Goal: Feedback & Contribution: Leave review/rating

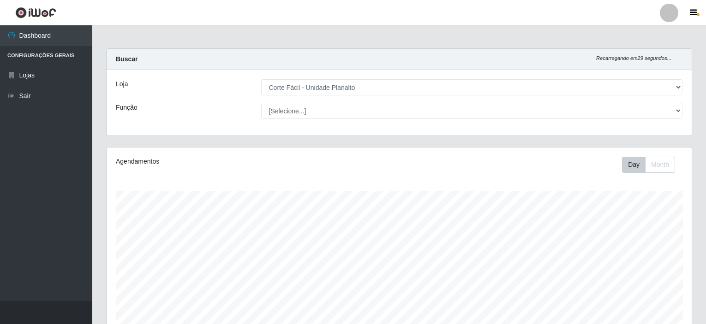
select select "202"
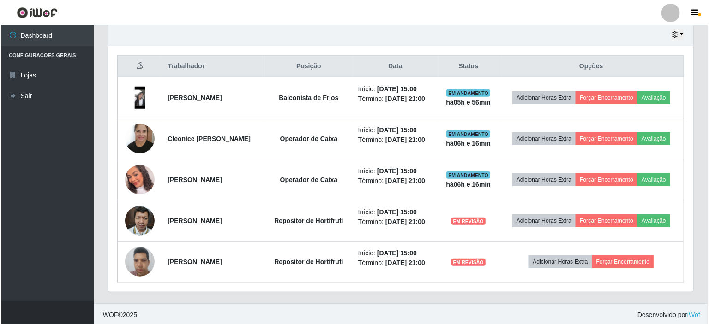
scroll to position [192, 585]
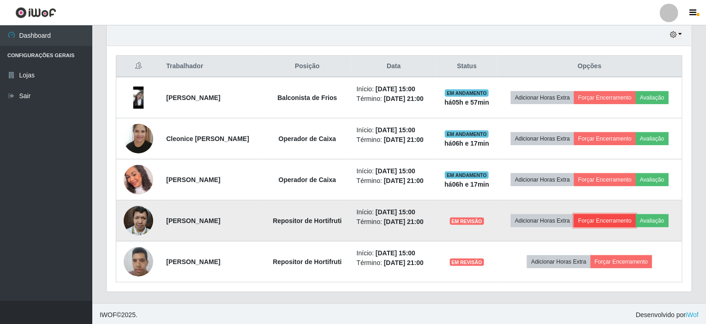
click at [613, 216] on button "Forçar Encerramento" at bounding box center [605, 221] width 62 height 13
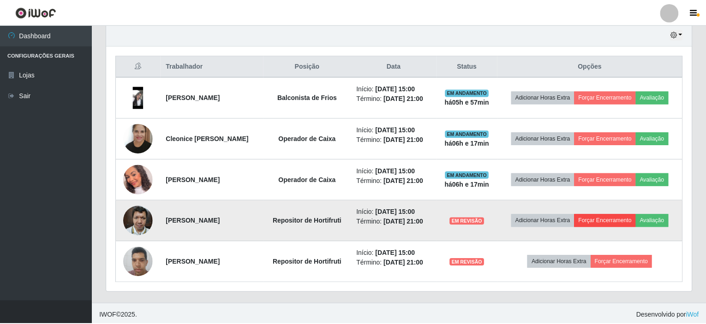
scroll to position [192, 582]
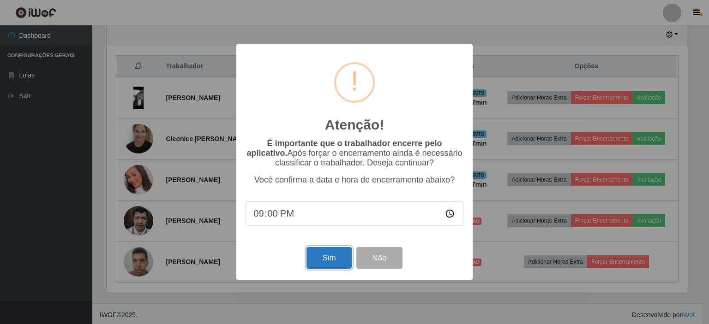
click at [321, 258] on button "Sim" at bounding box center [328, 258] width 45 height 22
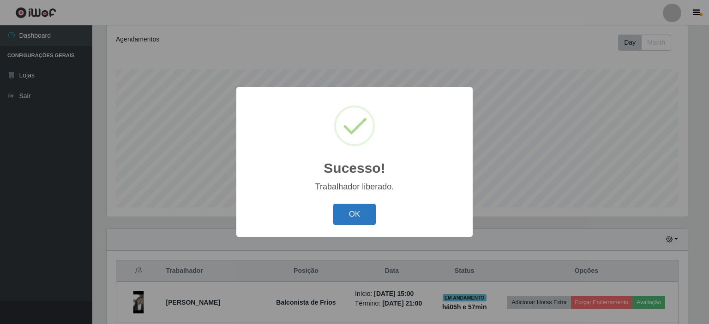
click at [356, 218] on button "OK" at bounding box center [354, 215] width 43 height 22
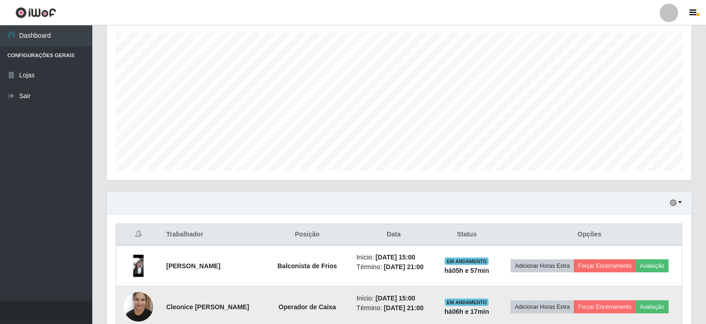
scroll to position [215, 0]
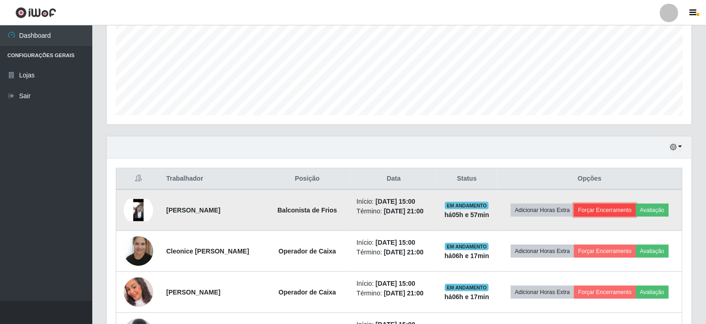
click at [615, 208] on button "Forçar Encerramento" at bounding box center [605, 210] width 62 height 13
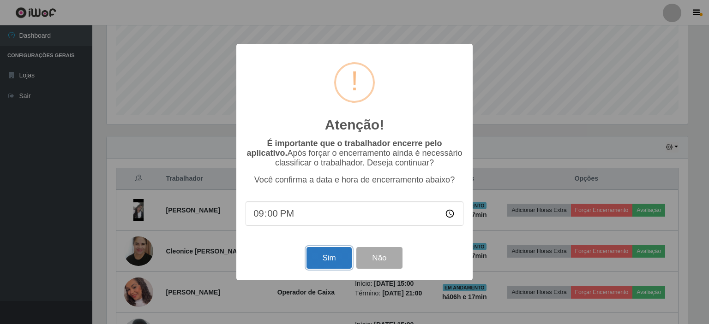
click at [343, 264] on button "Sim" at bounding box center [328, 258] width 45 height 22
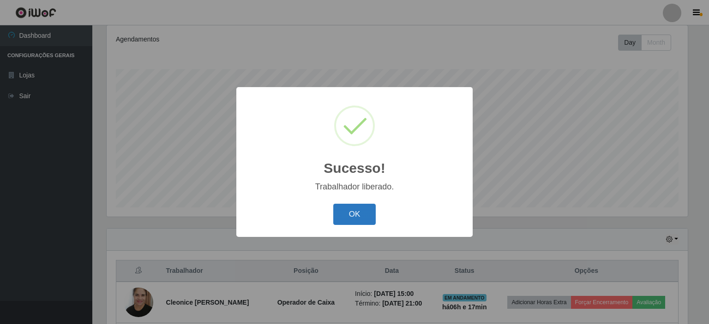
click at [353, 208] on button "OK" at bounding box center [354, 215] width 43 height 22
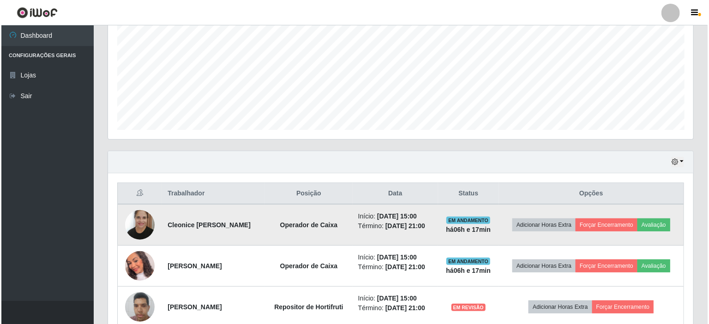
scroll to position [215, 0]
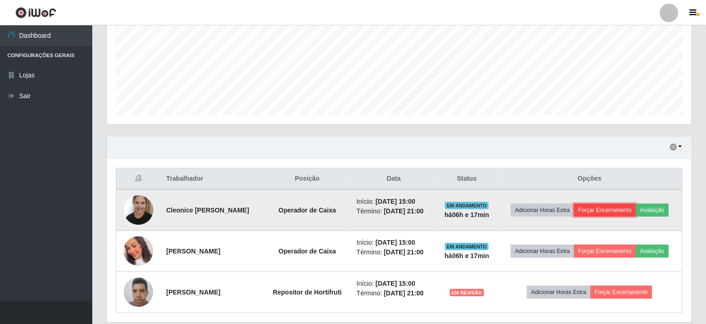
click at [618, 208] on button "Forçar Encerramento" at bounding box center [605, 210] width 62 height 13
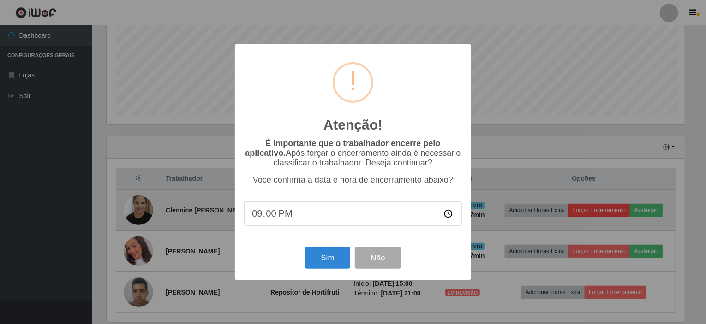
scroll to position [192, 582]
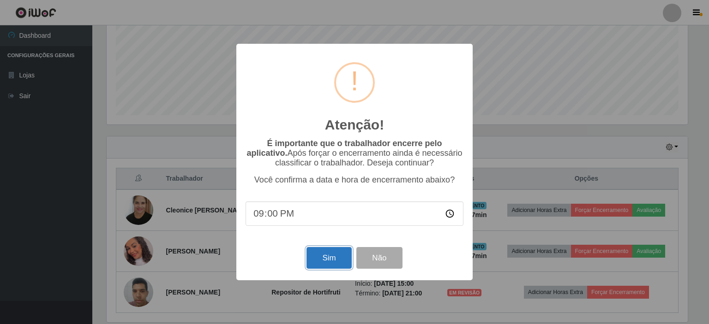
click at [338, 257] on button "Sim" at bounding box center [328, 258] width 45 height 22
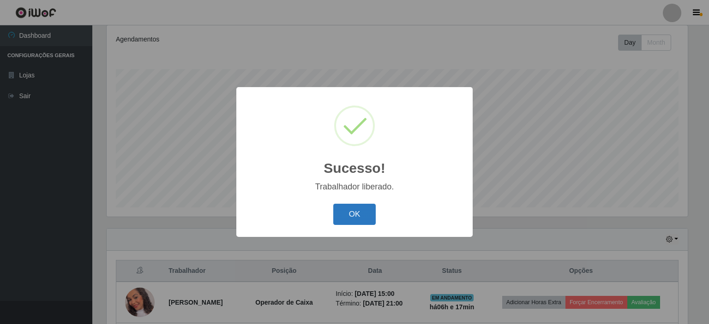
click at [359, 208] on button "OK" at bounding box center [354, 215] width 43 height 22
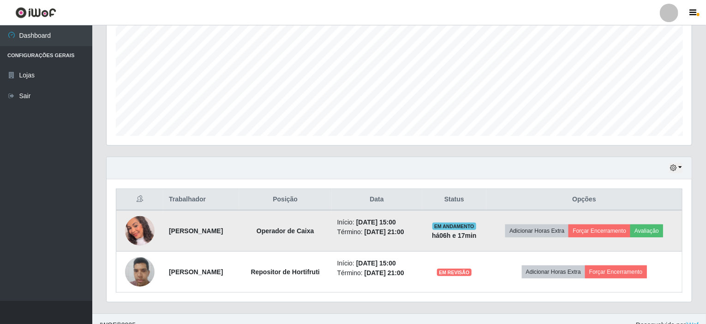
scroll to position [204, 0]
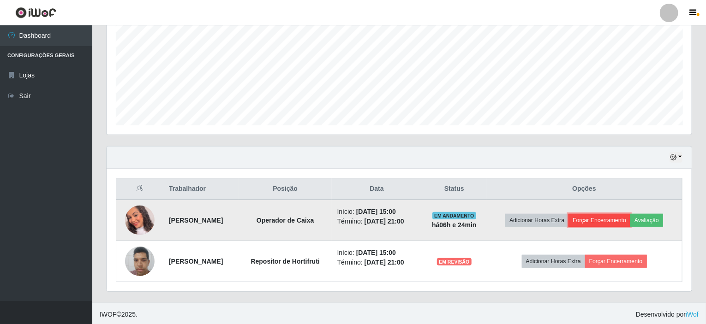
click at [626, 224] on button "Forçar Encerramento" at bounding box center [600, 220] width 62 height 13
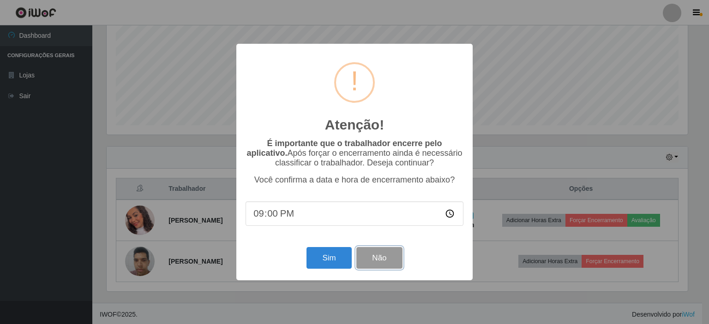
click at [386, 254] on button "Não" at bounding box center [379, 258] width 46 height 22
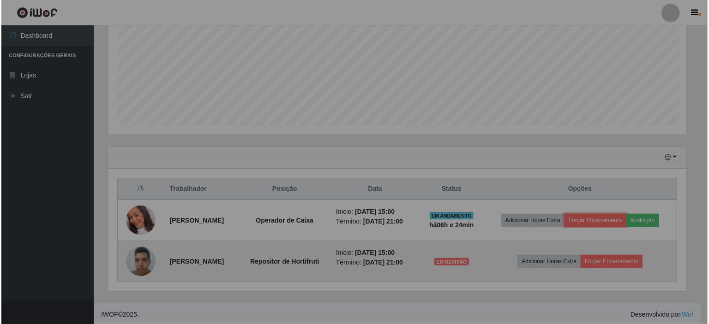
scroll to position [192, 585]
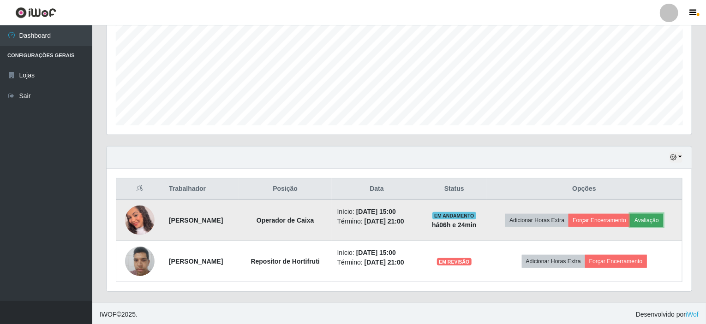
click at [654, 215] on button "Avaliação" at bounding box center [646, 220] width 33 height 13
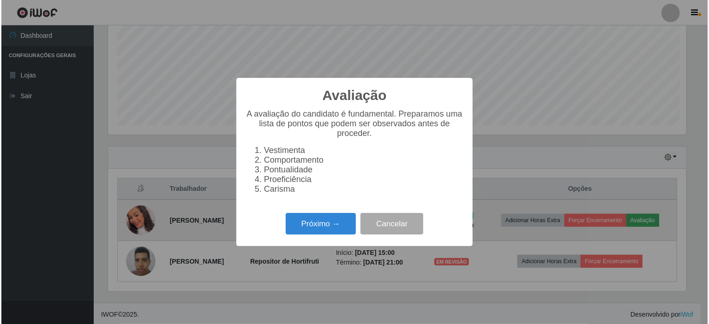
scroll to position [192, 582]
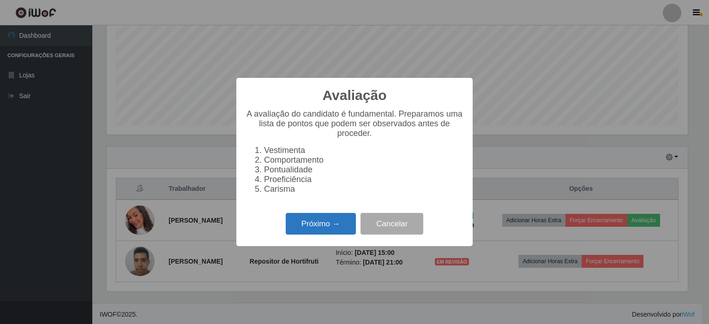
click at [334, 228] on button "Próximo →" at bounding box center [321, 224] width 70 height 22
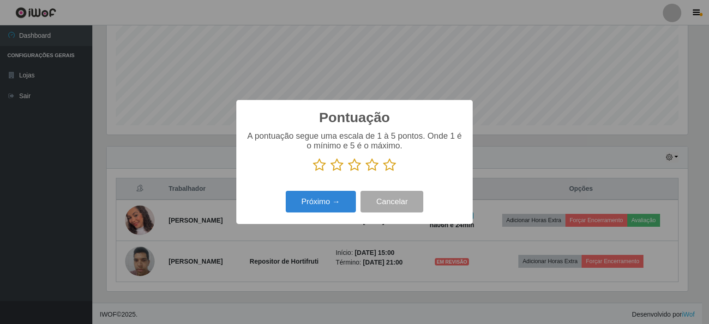
scroll to position [461345, 460955]
click at [393, 168] on icon at bounding box center [389, 165] width 13 height 14
click at [383, 172] on input "radio" at bounding box center [383, 172] width 0 height 0
click at [330, 205] on button "Próximo →" at bounding box center [321, 202] width 70 height 22
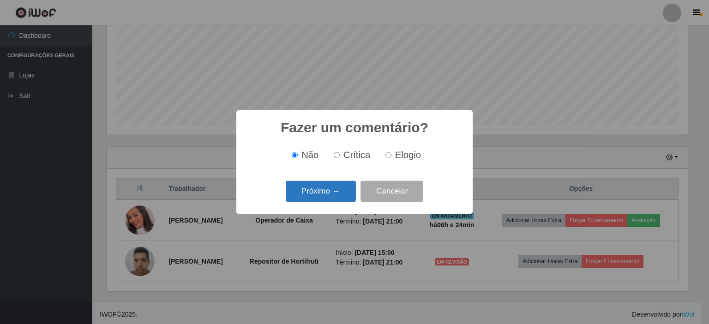
click at [346, 194] on button "Próximo →" at bounding box center [321, 192] width 70 height 22
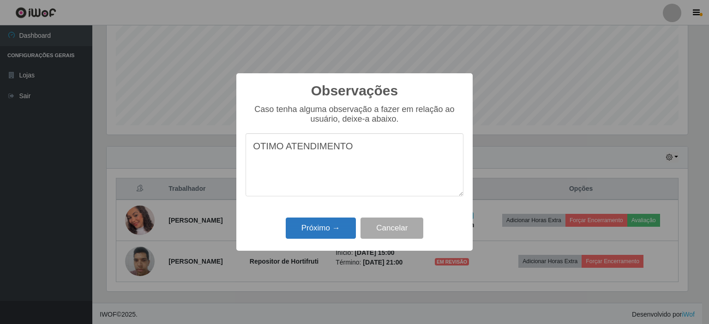
type textarea "OTIMO ATENDIMENTO"
click at [326, 231] on button "Próximo →" at bounding box center [321, 229] width 70 height 22
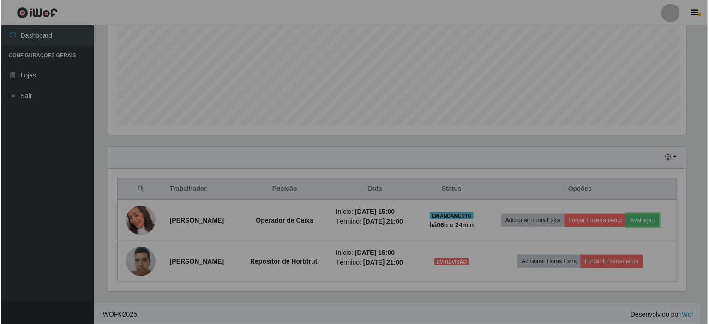
scroll to position [192, 585]
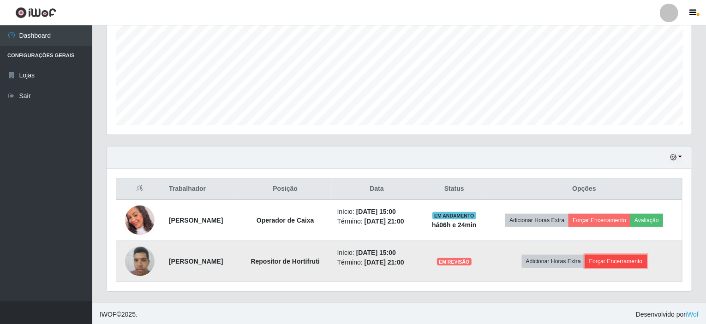
click at [636, 265] on button "Forçar Encerramento" at bounding box center [616, 261] width 62 height 13
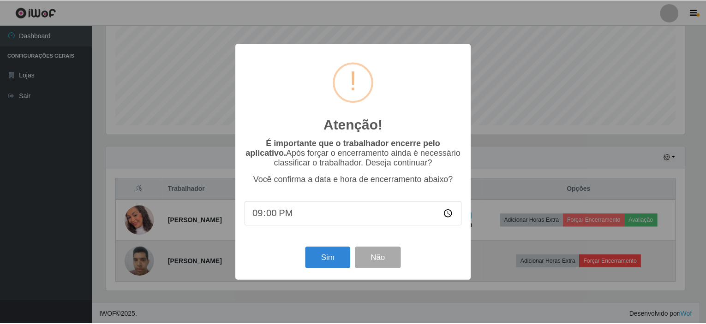
scroll to position [192, 582]
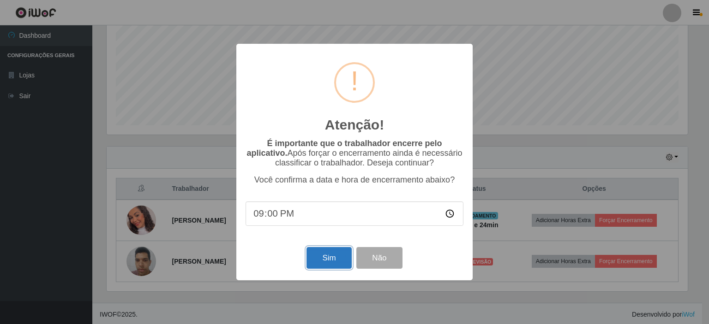
click at [315, 256] on button "Sim" at bounding box center [328, 258] width 45 height 22
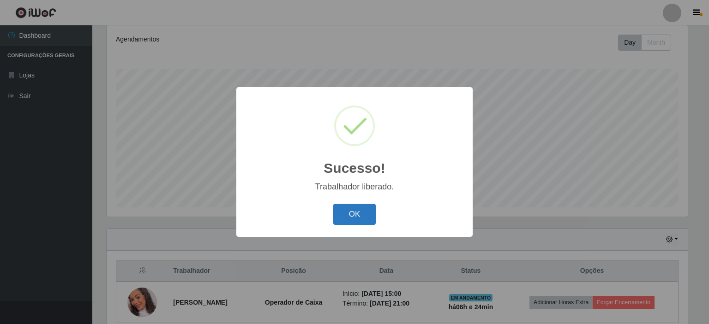
click at [366, 217] on button "OK" at bounding box center [354, 215] width 43 height 22
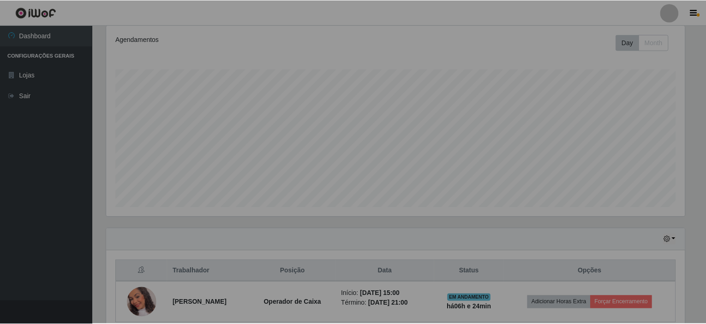
scroll to position [192, 585]
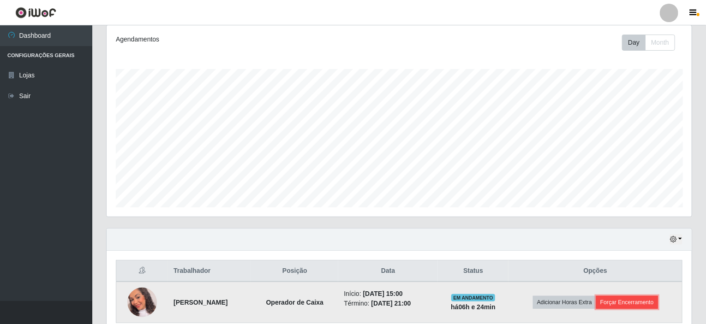
click at [617, 303] on button "Forçar Encerramento" at bounding box center [627, 302] width 62 height 13
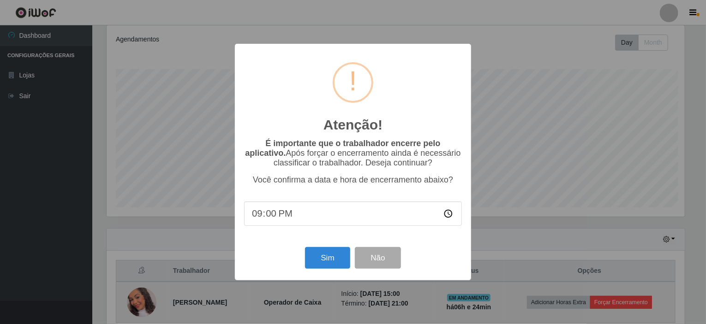
scroll to position [192, 582]
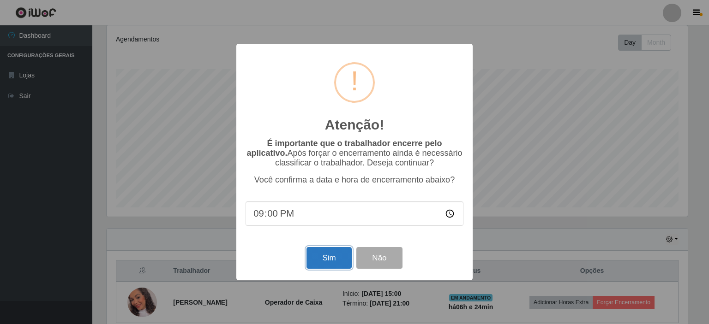
click at [340, 256] on button "Sim" at bounding box center [328, 258] width 45 height 22
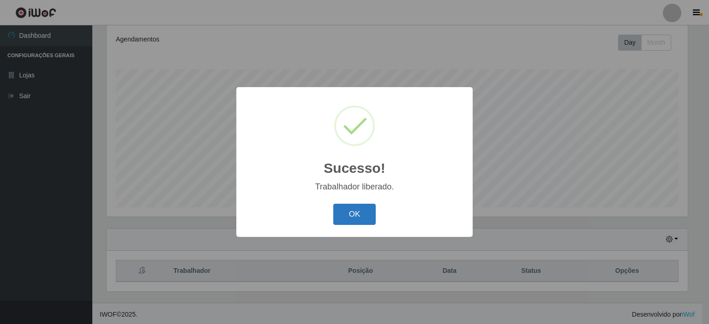
click at [363, 206] on button "OK" at bounding box center [354, 215] width 43 height 22
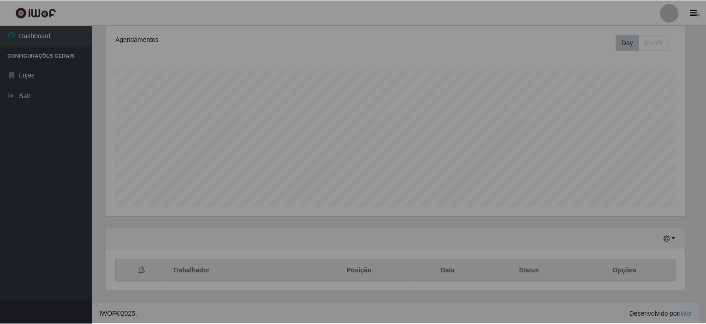
scroll to position [192, 585]
